Goal: Task Accomplishment & Management: Complete application form

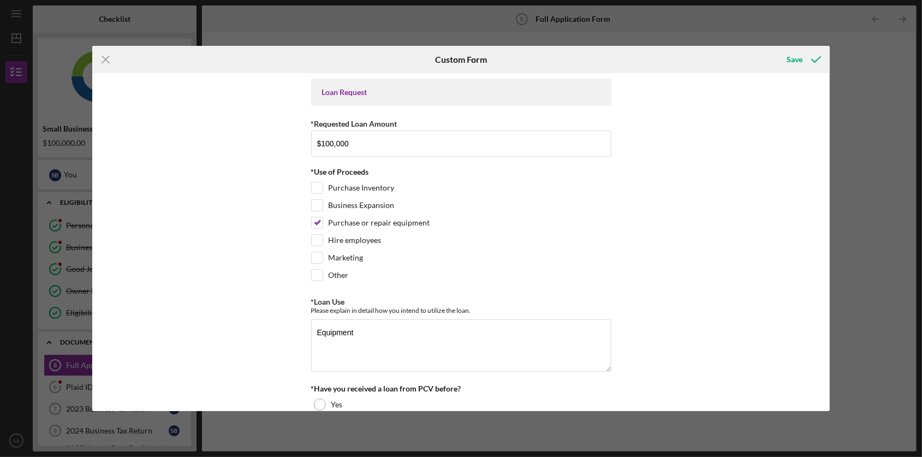
type textarea "Equipment"
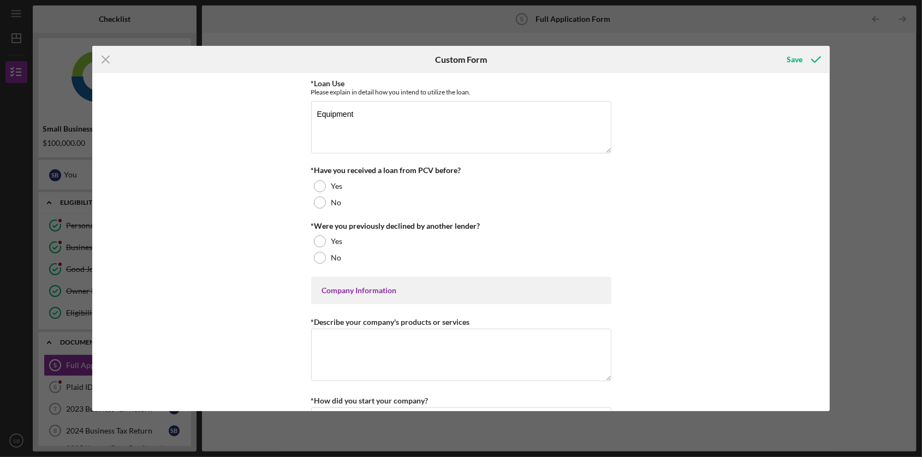
scroll to position [230, 0]
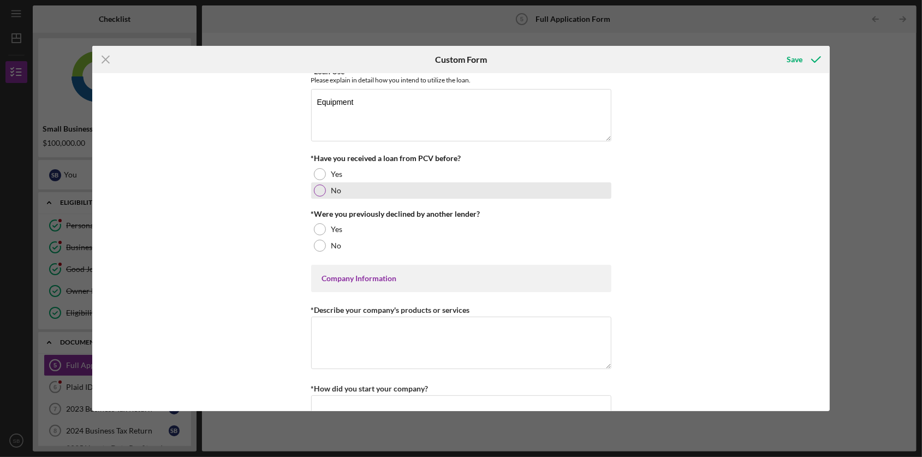
click at [321, 194] on div at bounding box center [320, 191] width 12 height 12
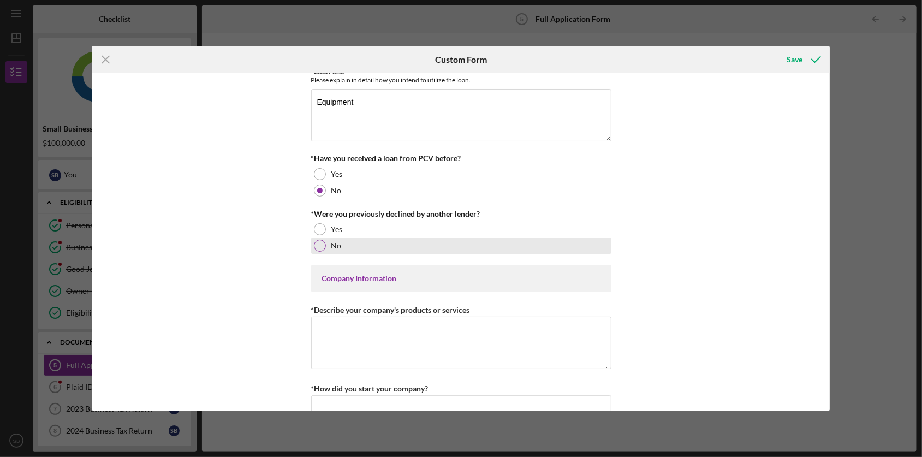
click at [324, 247] on div at bounding box center [320, 246] width 12 height 12
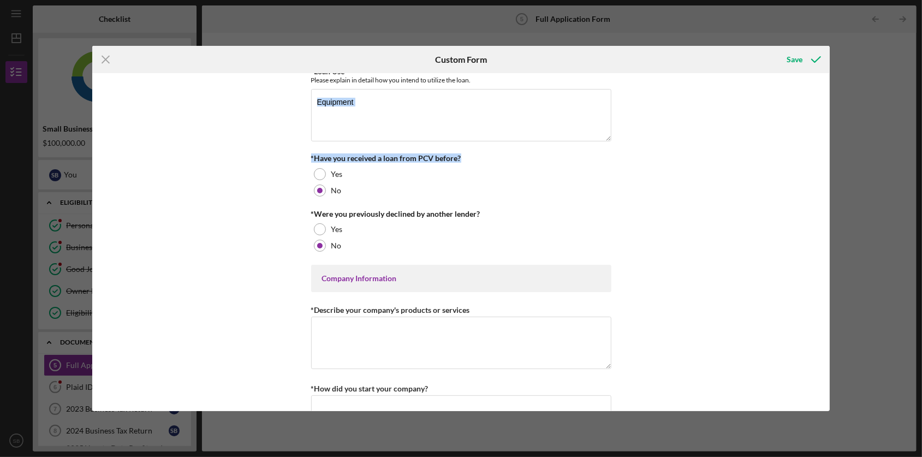
drag, startPoint x: 826, startPoint y: 136, endPoint x: 821, endPoint y: 153, distance: 18.2
click at [821, 153] on div "Loan Request *Requested Loan Amount $100,000 *Use of Proceeds Purchase Inventor…" at bounding box center [461, 242] width 738 height 339
click at [437, 352] on textarea "*Describe your company's products or services" at bounding box center [461, 343] width 300 height 52
type textarea "Insulation Services"
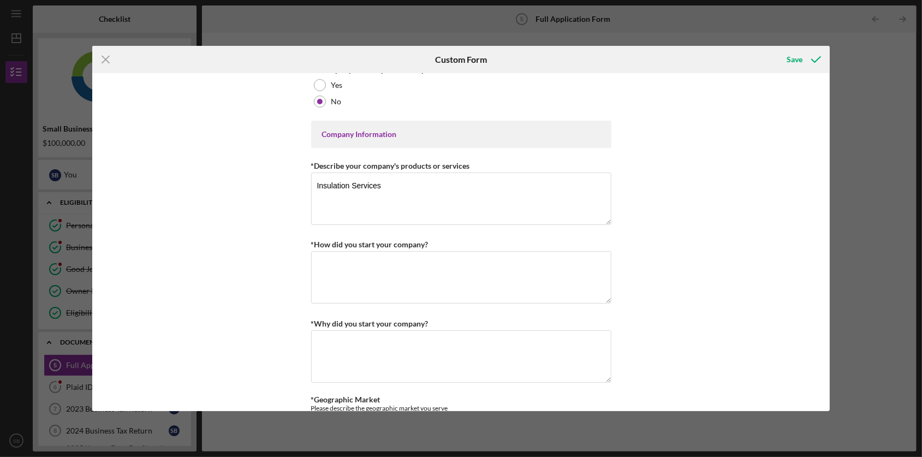
scroll to position [383, 0]
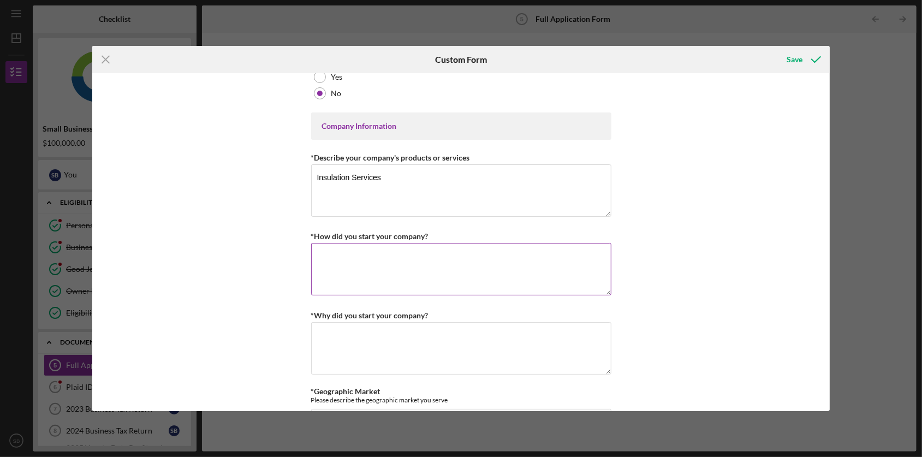
click at [389, 274] on textarea "*How did you start your company?" at bounding box center [461, 269] width 300 height 52
click at [785, 66] on button "Save" at bounding box center [803, 60] width 54 height 22
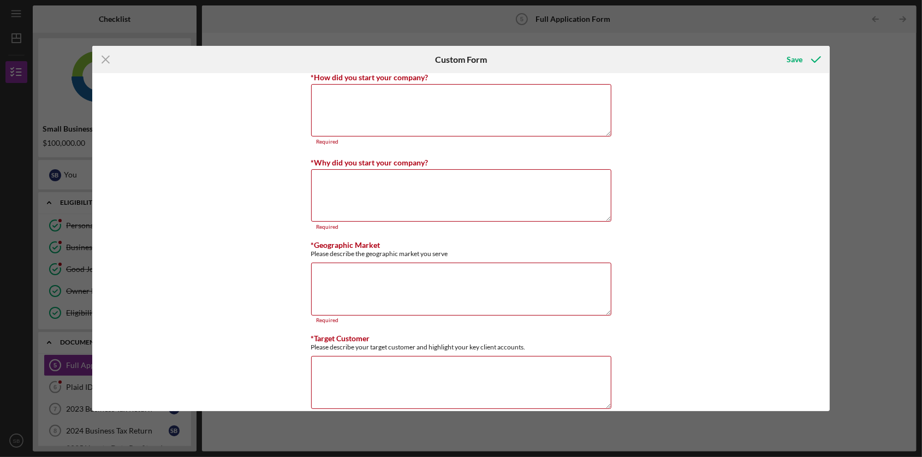
scroll to position [542, 0]
click at [108, 60] on icon "Icon/Menu Close" at bounding box center [105, 59] width 27 height 27
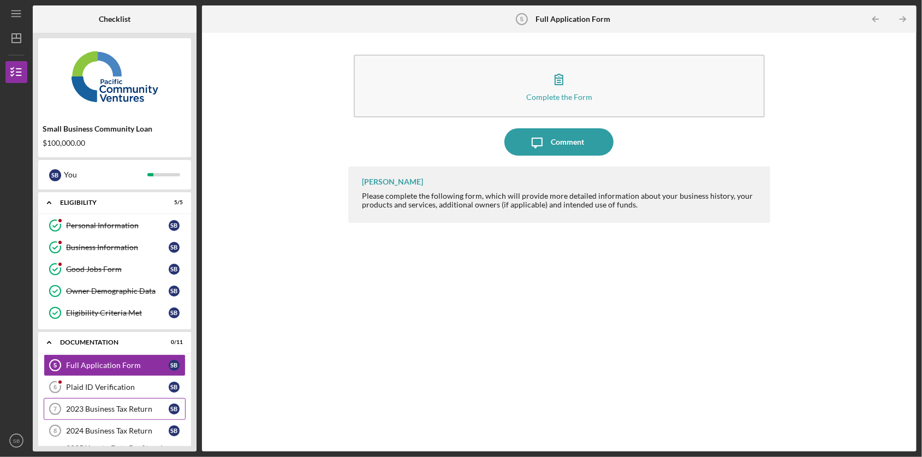
click at [118, 417] on link "2023 Business Tax Return 7 2023 Business Tax Return S B" at bounding box center [115, 409] width 142 height 22
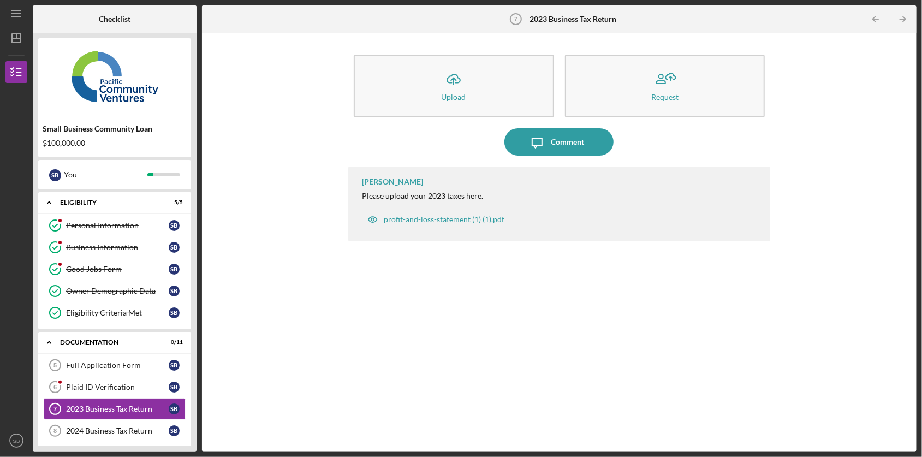
drag, startPoint x: 192, startPoint y: 217, endPoint x: 193, endPoint y: 322, distance: 104.8
click at [193, 322] on div "Small Business Community Loan $100,000.00 S B You Icon/Expander Eligibility 5 /…" at bounding box center [115, 242] width 164 height 419
click at [95, 429] on div "2024 Business Tax Return" at bounding box center [117, 430] width 103 height 9
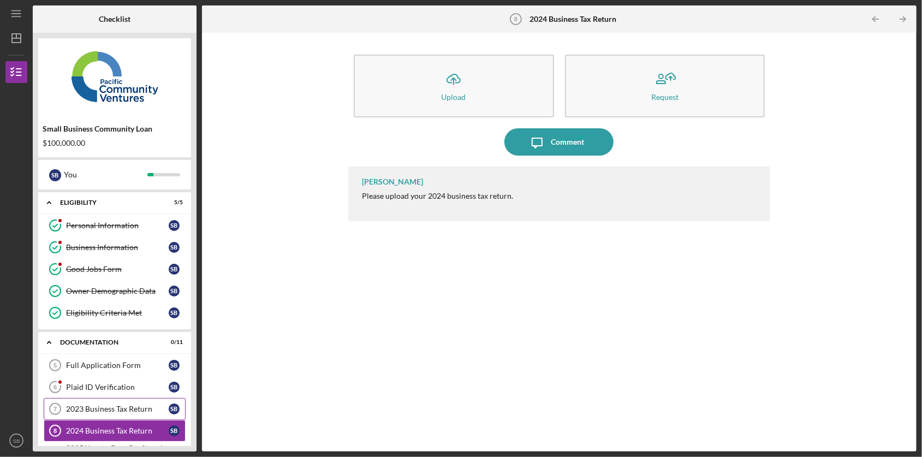
click at [104, 413] on div "2023 Business Tax Return" at bounding box center [117, 409] width 103 height 9
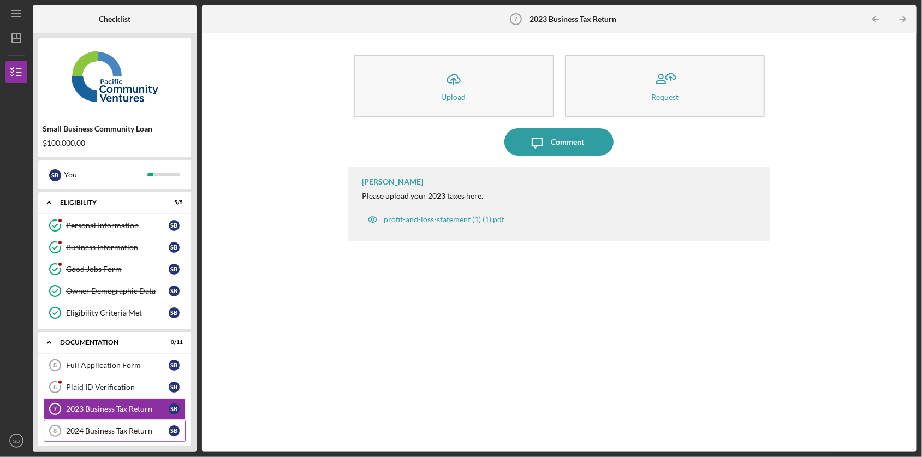
click at [107, 430] on div "2024 Business Tax Return" at bounding box center [117, 430] width 103 height 9
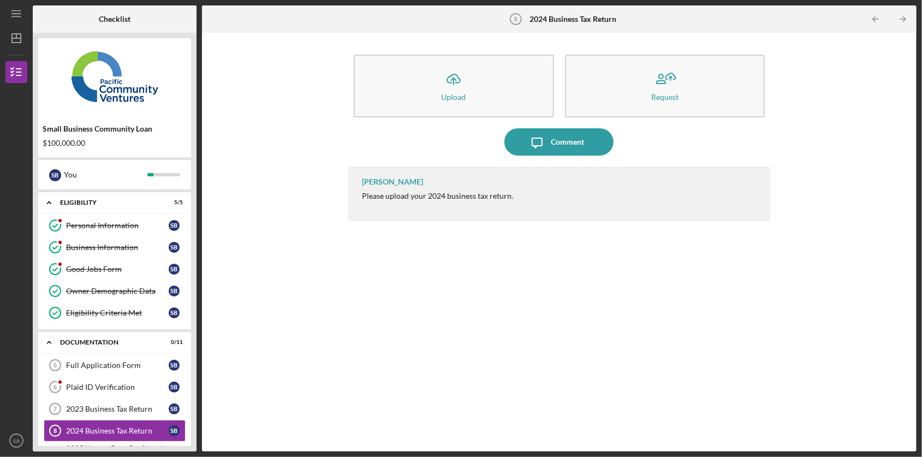
drag, startPoint x: 193, startPoint y: 168, endPoint x: 195, endPoint y: 287, distance: 119.1
click at [195, 287] on div "Small Business Community Loan $100,000.00 S B You Icon/Expander Eligibility 5 /…" at bounding box center [115, 242] width 164 height 419
click at [724, 251] on div "[PERSON_NAME] Please upload your 2024 business tax return." at bounding box center [559, 301] width 422 height 269
click at [76, 417] on link "2023 Business Tax Return 7 2023 Business Tax Return S B" at bounding box center [115, 409] width 142 height 22
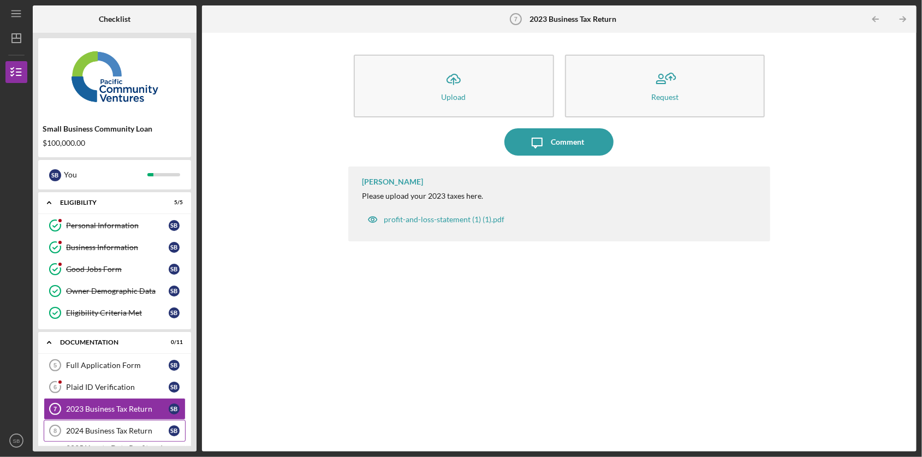
click at [88, 424] on link "2024 Business Tax Return 8 2024 Business Tax Return S B" at bounding box center [115, 431] width 142 height 22
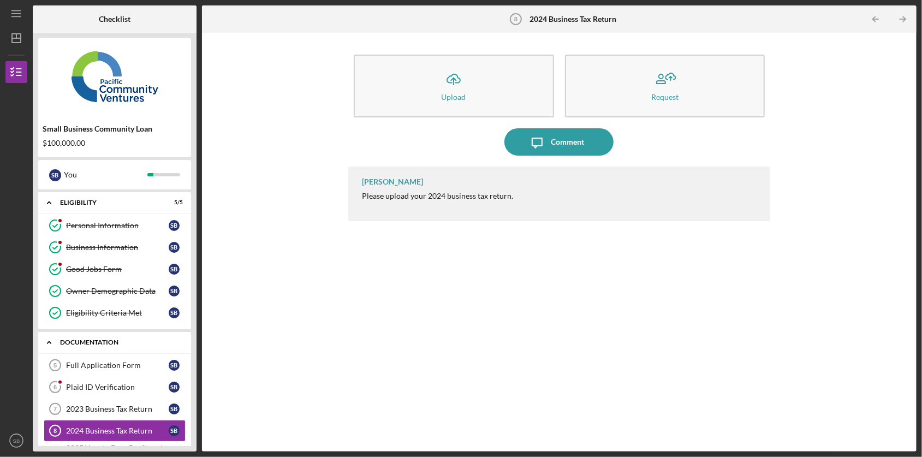
click at [51, 339] on icon "Icon/Expander" at bounding box center [49, 342] width 22 height 22
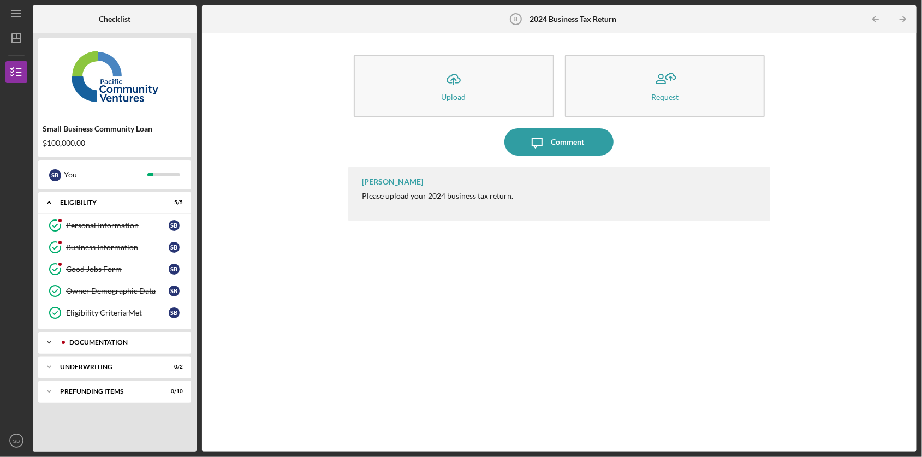
click at [51, 339] on icon "Icon/Expander" at bounding box center [49, 342] width 22 height 22
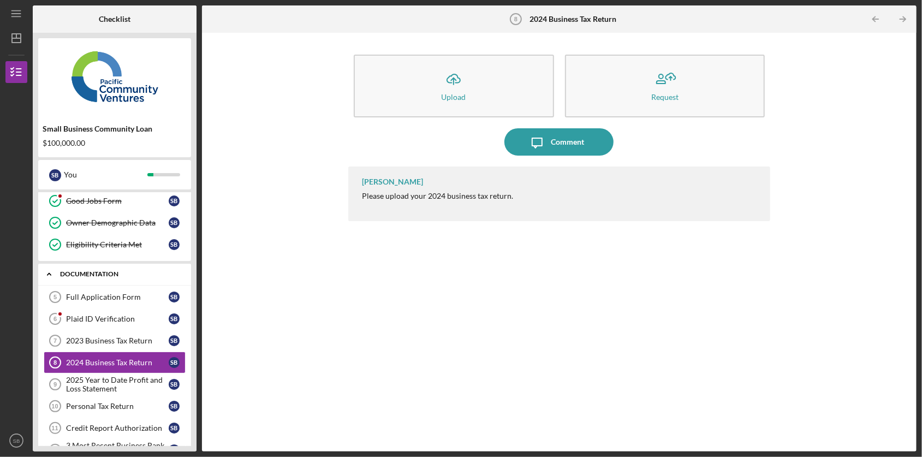
scroll to position [115, 0]
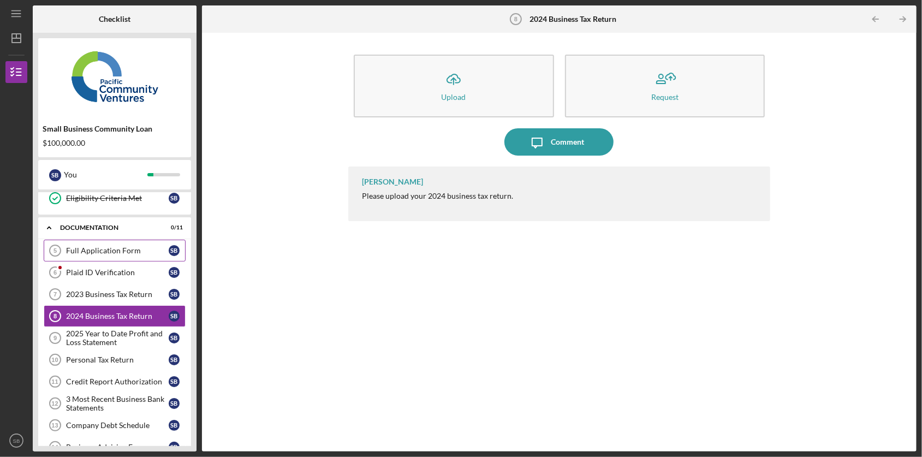
click at [111, 246] on link "Full Application Form 5 Full Application Form S B" at bounding box center [115, 251] width 142 height 22
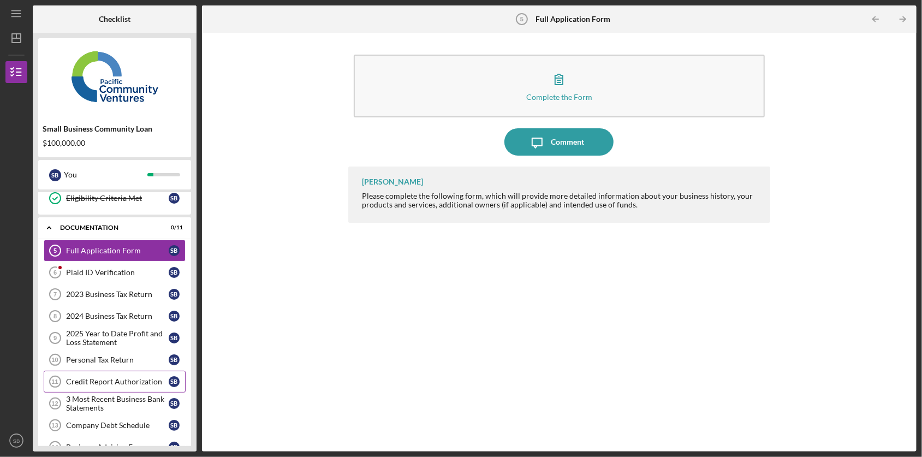
click at [112, 393] on link "Credit Report Authorization 11 Credit Report Authorization S B" at bounding box center [115, 382] width 142 height 22
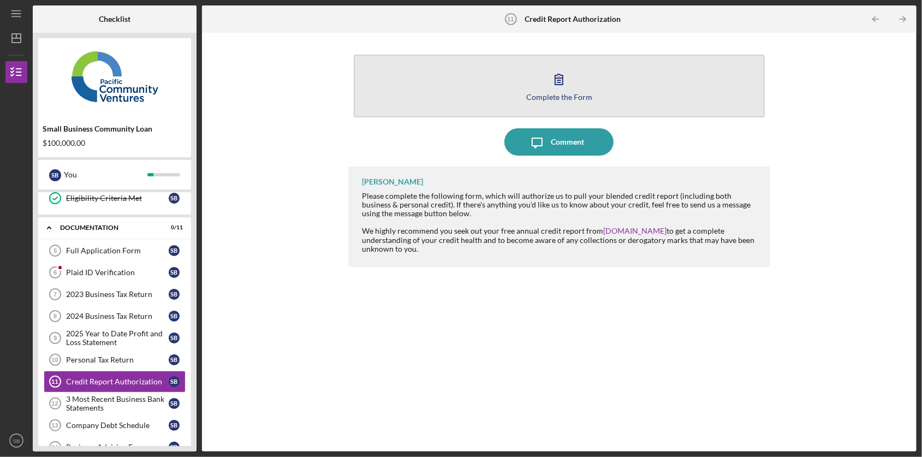
click at [575, 90] on button "Complete the Form Form" at bounding box center [559, 86] width 411 height 63
